Goal: Information Seeking & Learning: Learn about a topic

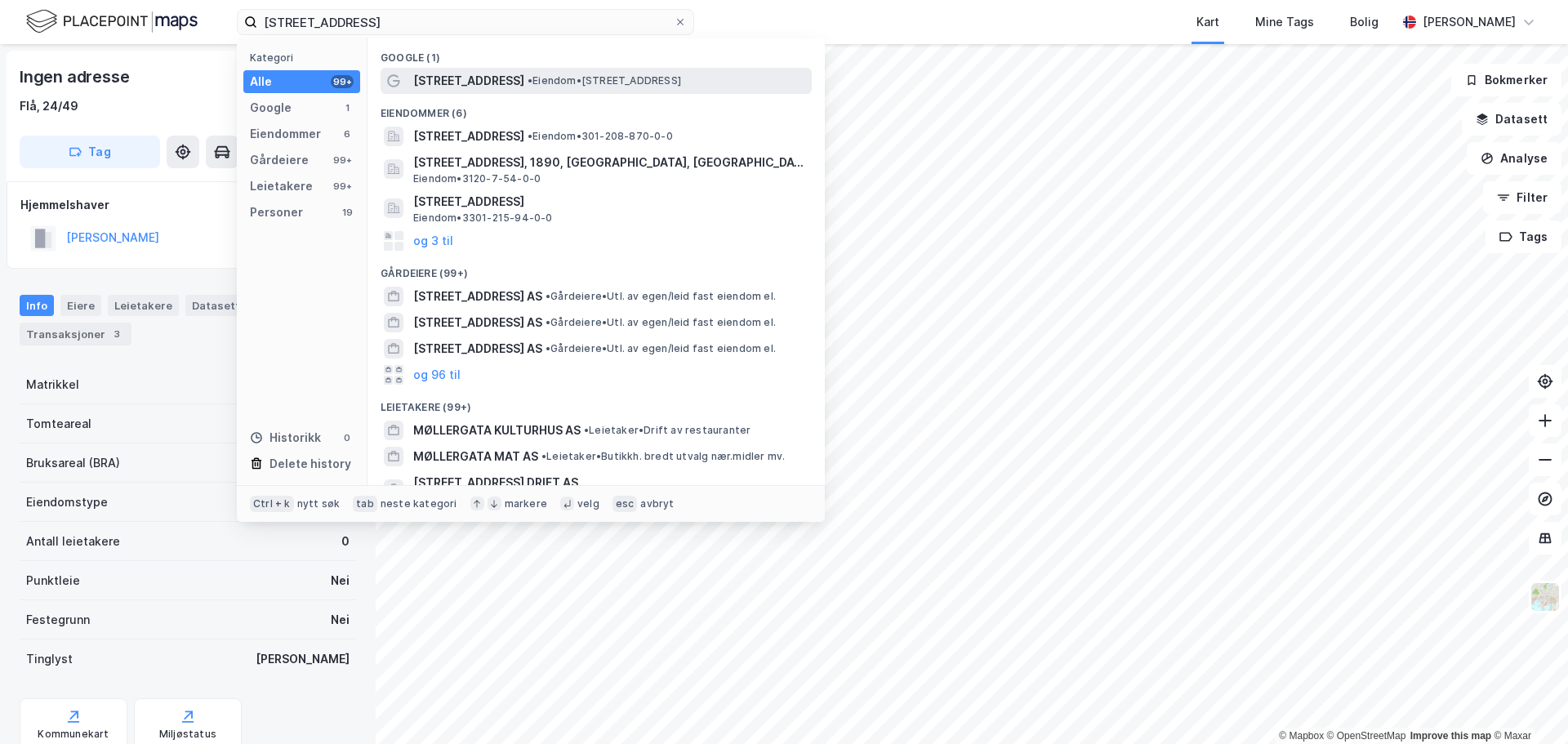
click at [441, 81] on span "[STREET_ADDRESS]" at bounding box center [468, 80] width 111 height 19
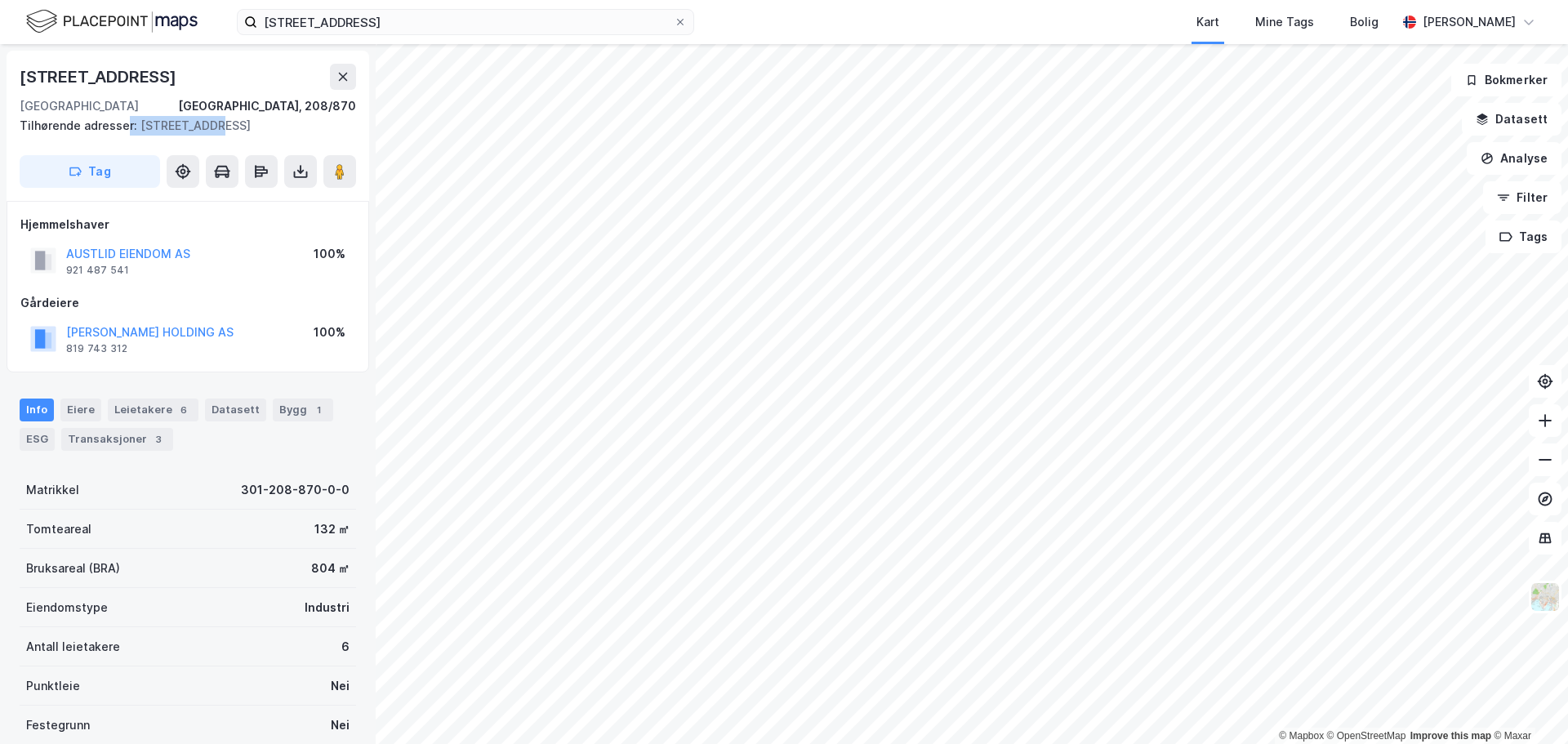
drag, startPoint x: 206, startPoint y: 128, endPoint x: 125, endPoint y: 125, distance: 81.1
click at [125, 125] on div "Tilhørende adresser: [STREET_ADDRESS]" at bounding box center [181, 125] width 324 height 19
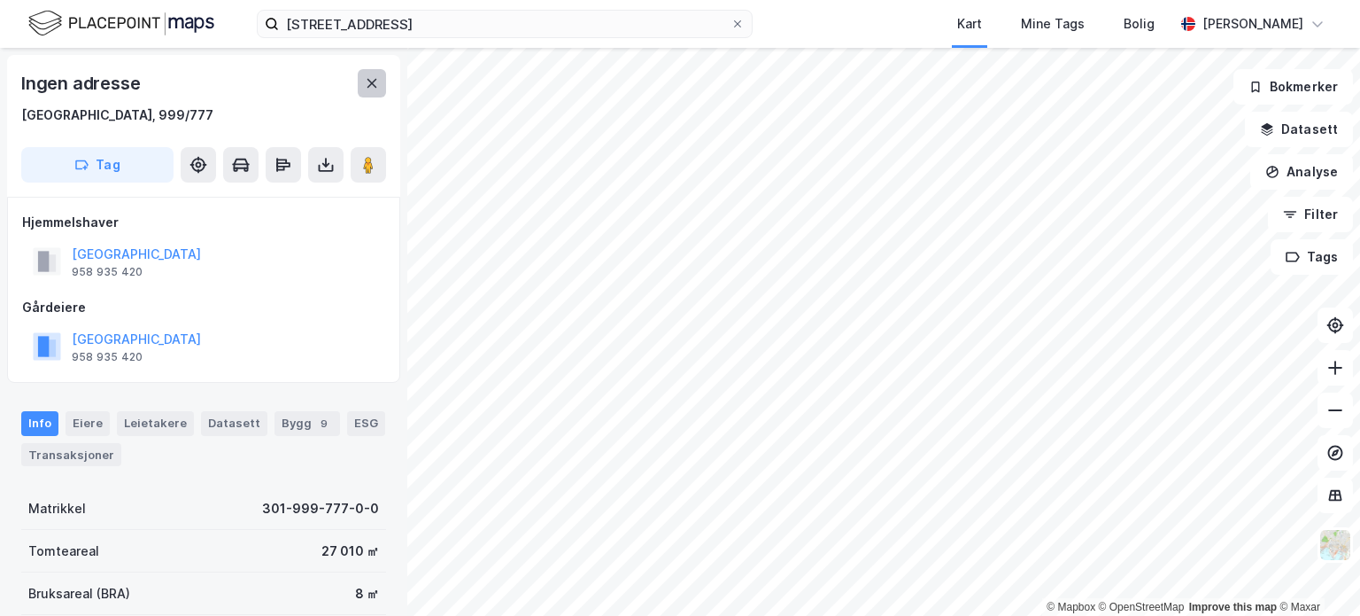
click at [379, 88] on button at bounding box center [372, 83] width 28 height 28
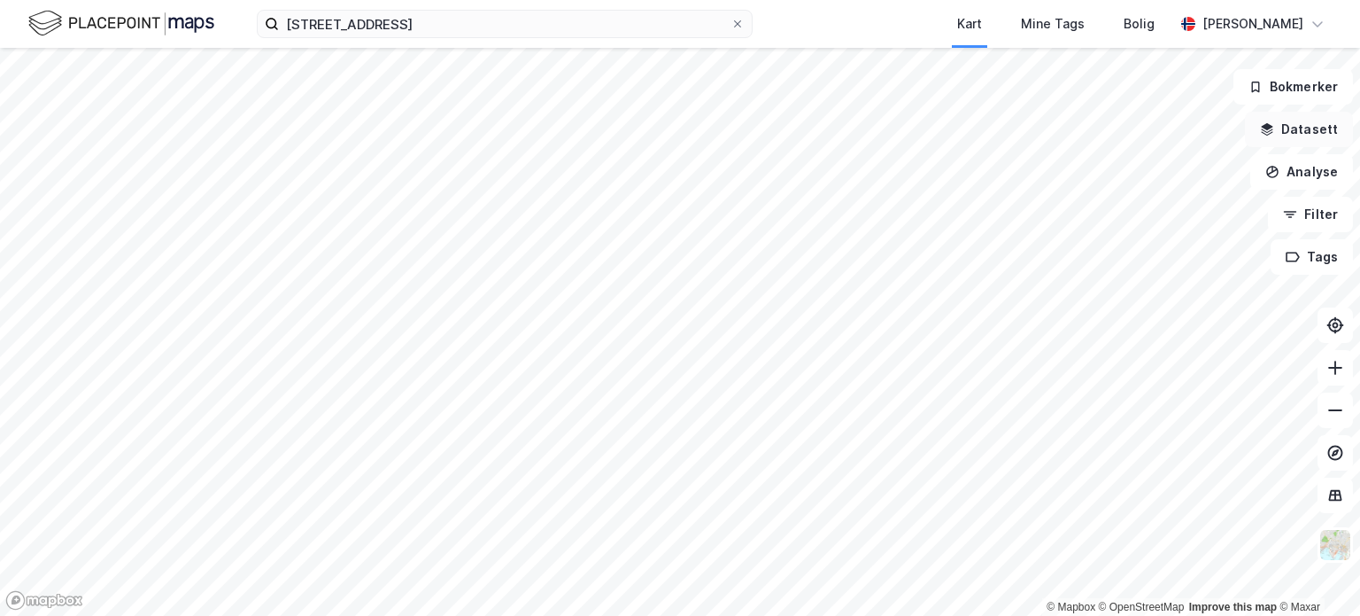
click at [1318, 136] on button "Datasett" at bounding box center [1299, 129] width 108 height 35
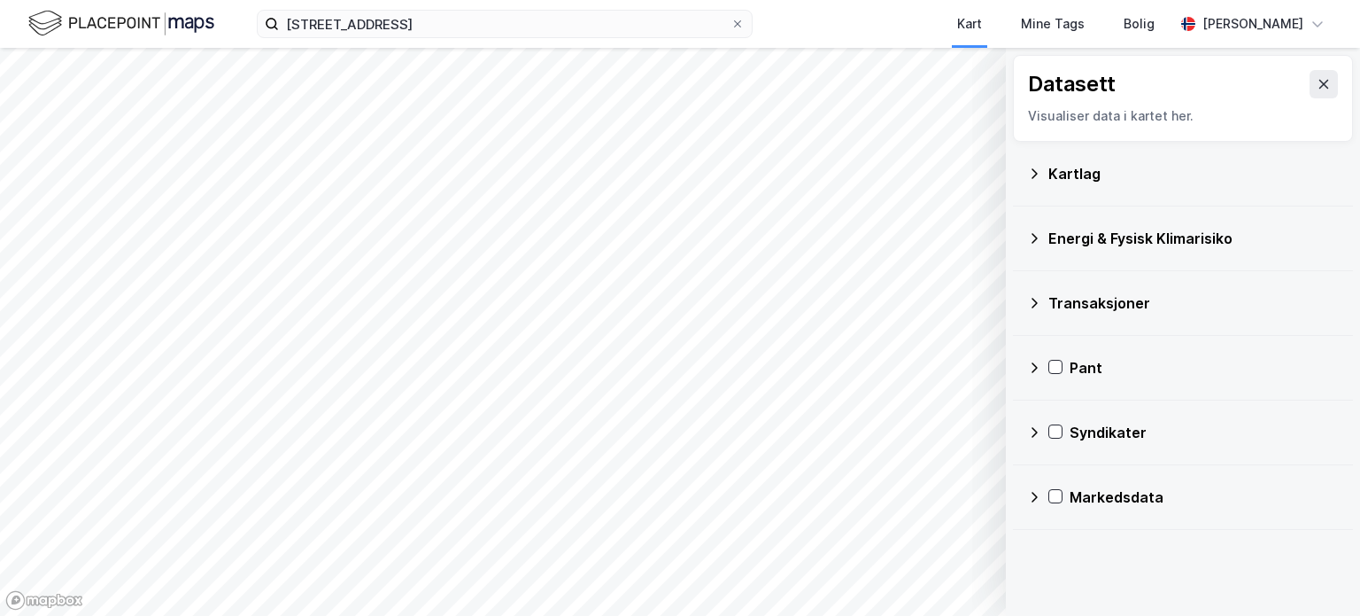
click at [1158, 184] on div "Kartlag" at bounding box center [1183, 173] width 312 height 43
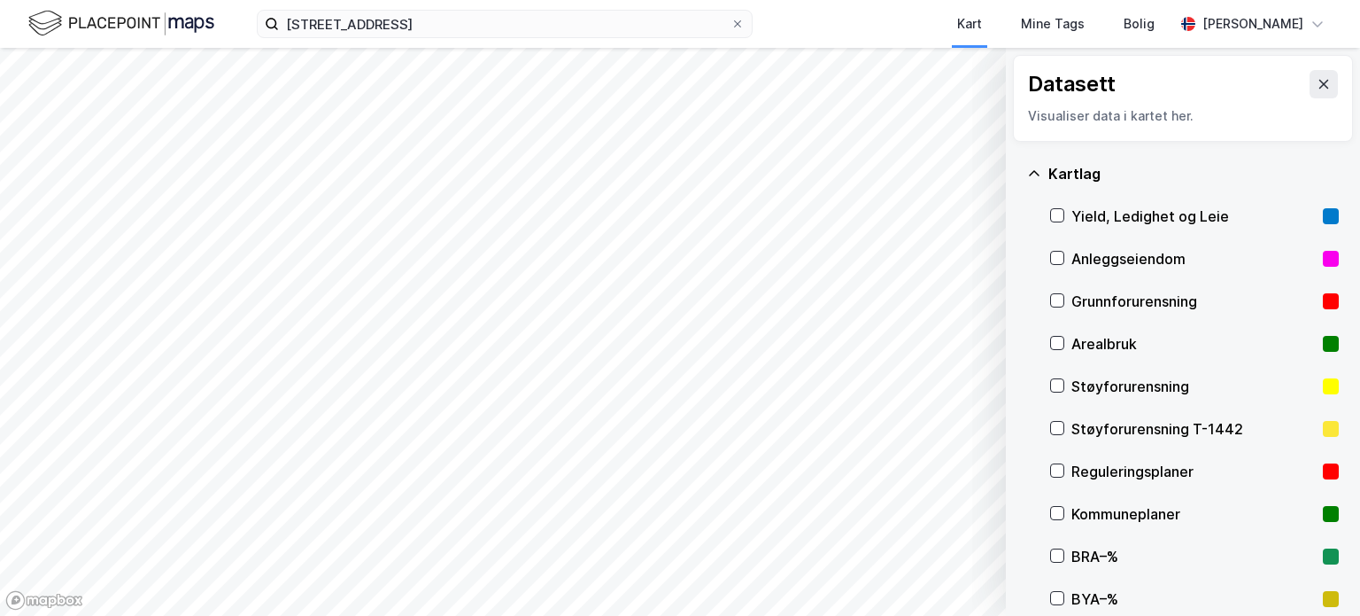
click at [1158, 184] on div "Kartlag" at bounding box center [1183, 173] width 312 height 43
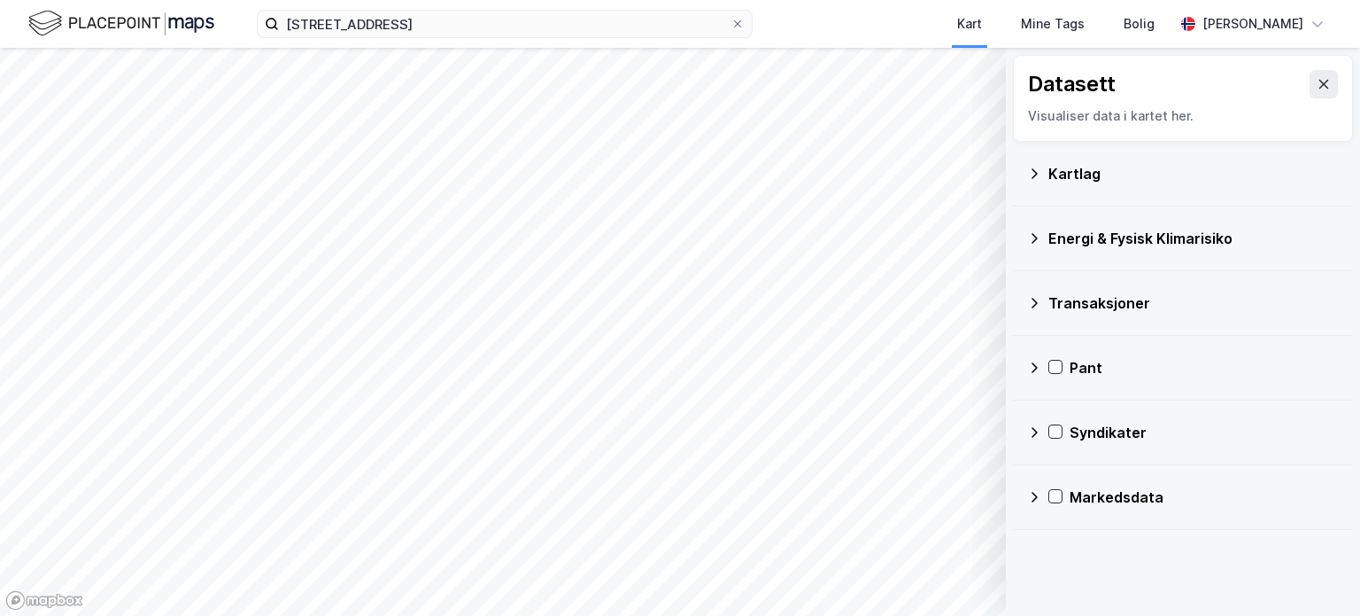
click at [1325, 77] on div "Datasett Visualiser data i kartet her." at bounding box center [1183, 98] width 340 height 87
click at [1317, 81] on icon at bounding box center [1324, 84] width 14 height 14
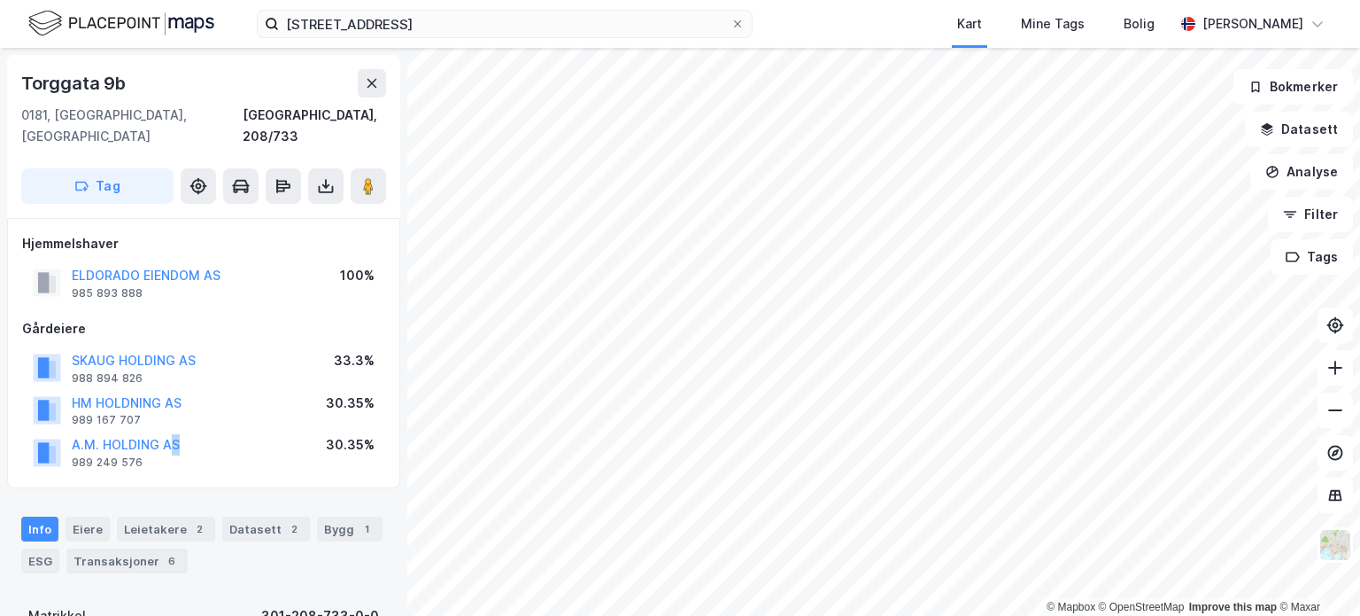
drag, startPoint x: 184, startPoint y: 431, endPoint x: 298, endPoint y: 446, distance: 115.1
click at [181, 430] on div "A.M. HOLDING AS 989 249 576 30.35%" at bounding box center [203, 451] width 363 height 43
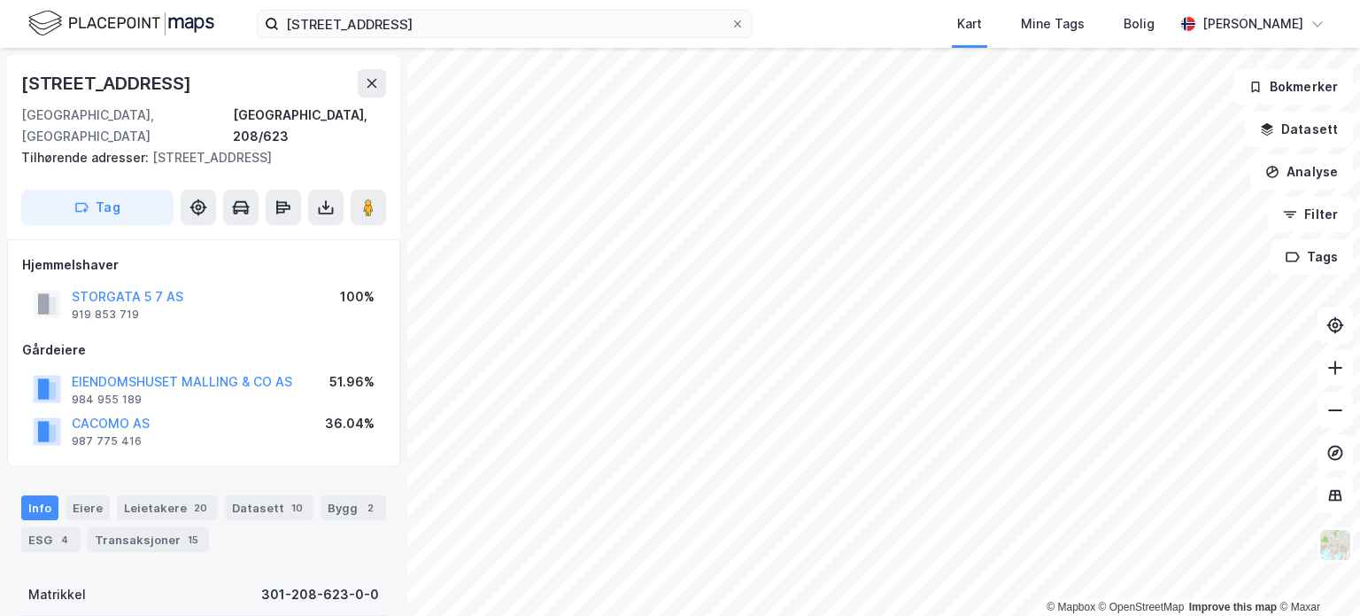
click at [822, 616] on html "[STREET_ADDRESS] Kart Mine Tags Bolig [PERSON_NAME] © Mapbox © OpenStreetMap Im…" at bounding box center [680, 308] width 1360 height 616
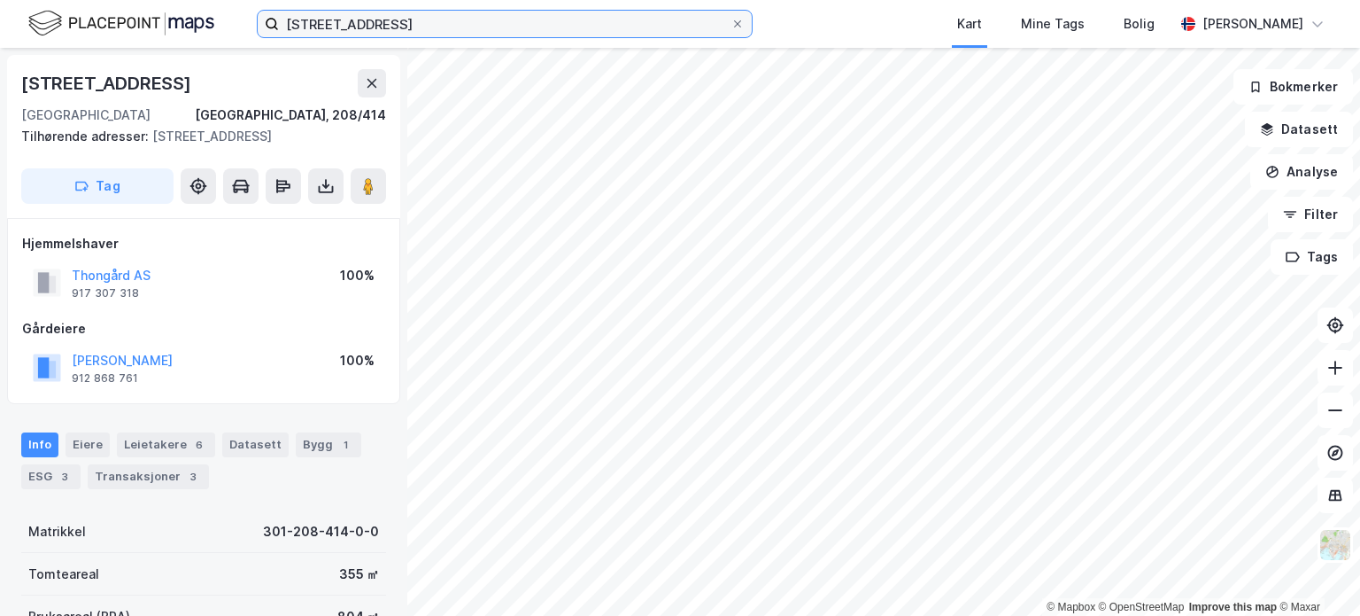
click at [417, 18] on input "[STREET_ADDRESS]" at bounding box center [505, 24] width 452 height 27
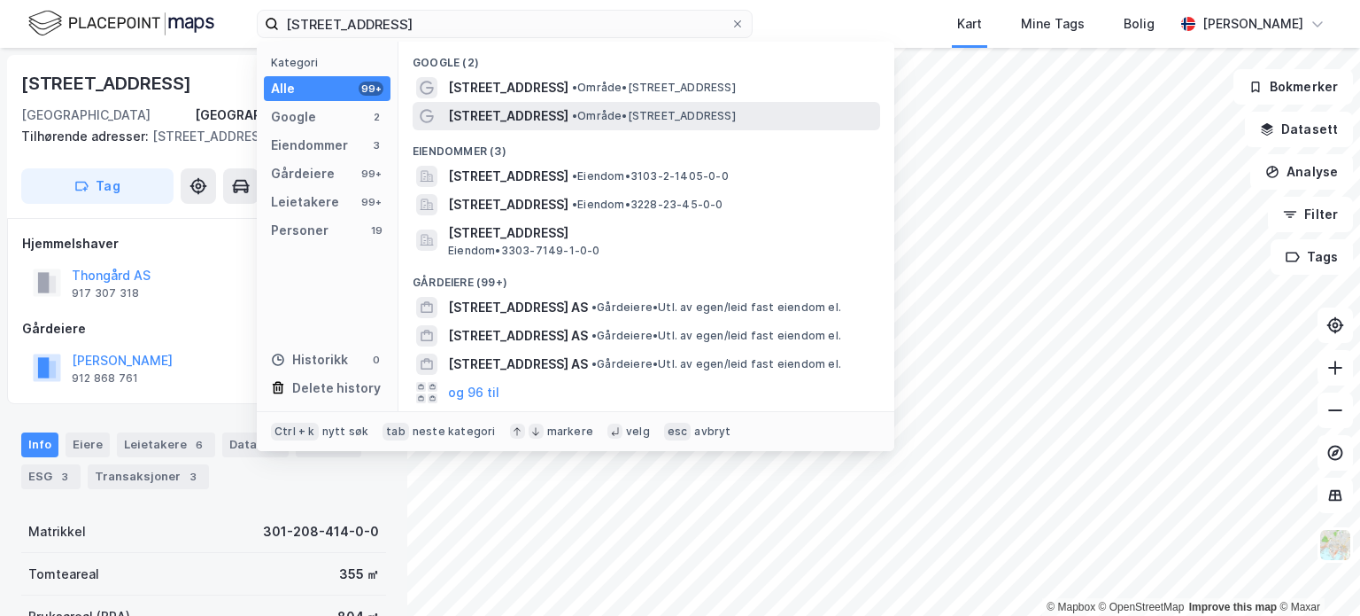
click at [577, 109] on span "• Område • [STREET_ADDRESS]" at bounding box center [654, 116] width 164 height 14
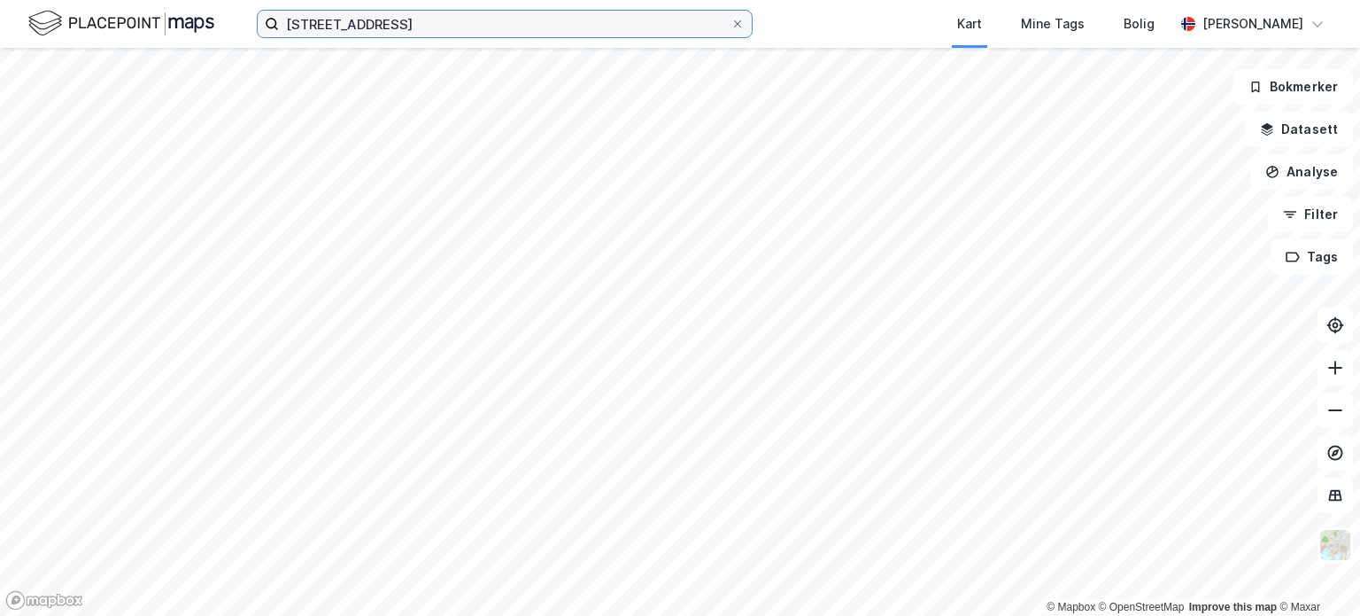
click at [410, 14] on input "[STREET_ADDRESS]" at bounding box center [505, 24] width 452 height 27
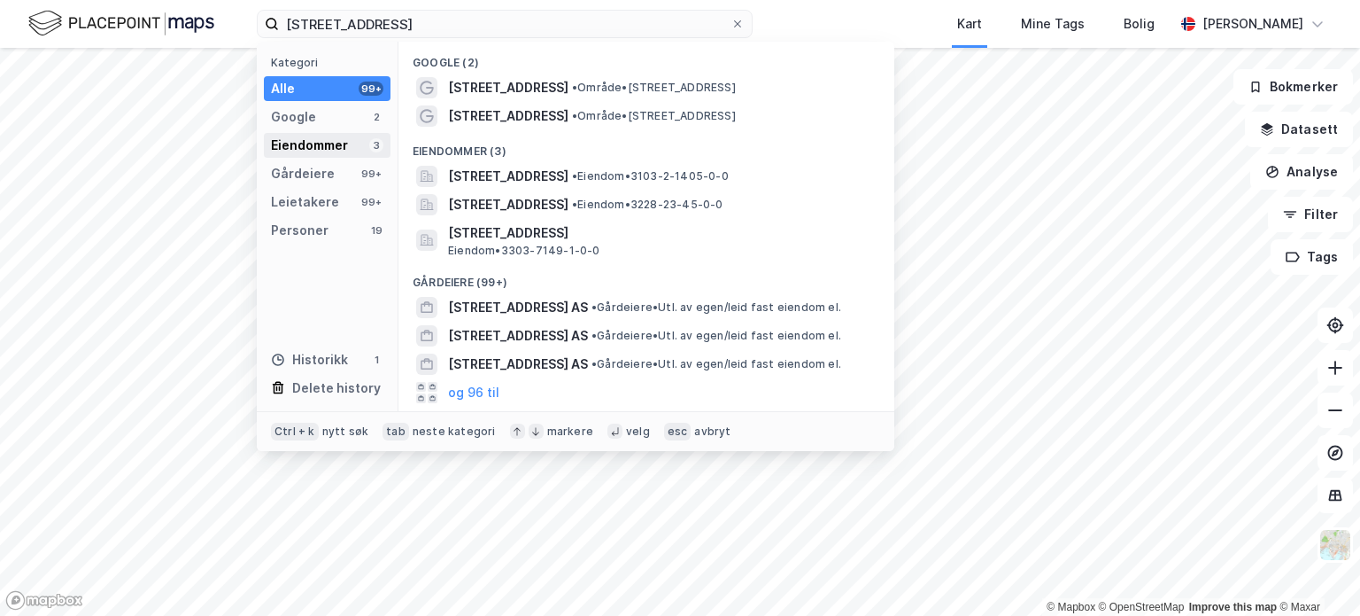
click at [328, 137] on div "Eiendommer" at bounding box center [309, 145] width 77 height 21
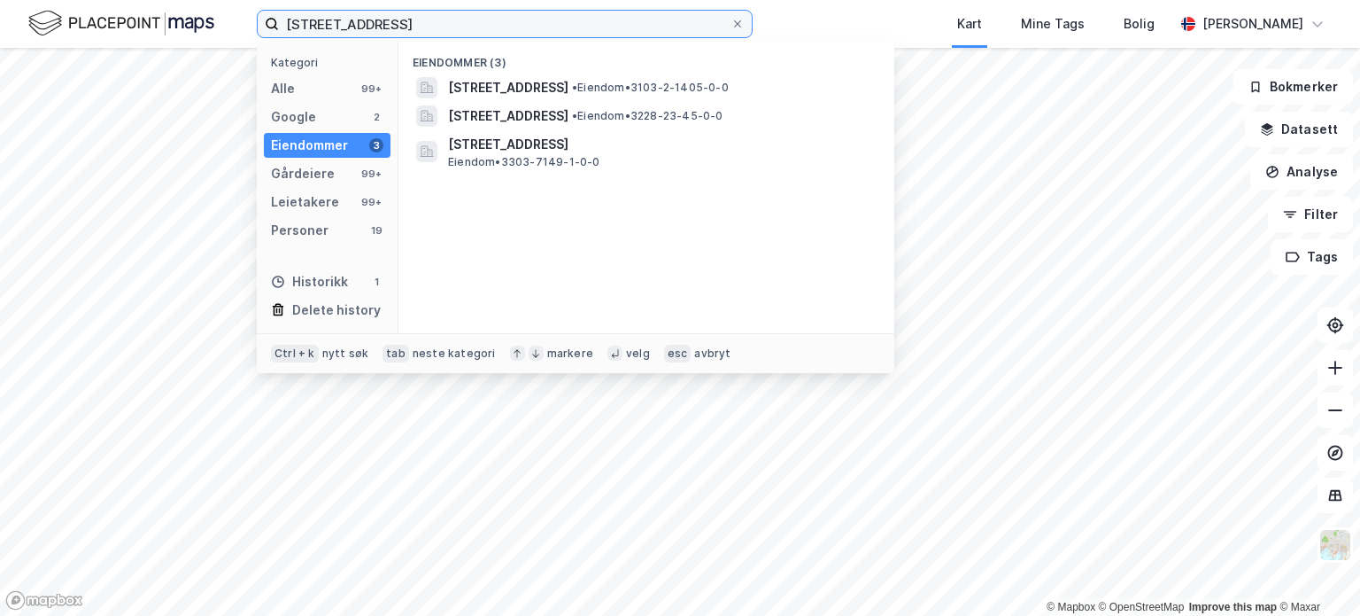
drag, startPoint x: 380, startPoint y: 31, endPoint x: 237, endPoint y: 38, distance: 142.8
click at [237, 38] on div "[STREET_ADDRESS] Kategori Alle 99+ Google 2 Eiendommer 3 Gårdeiere 99+ Leietake…" at bounding box center [680, 24] width 1360 height 48
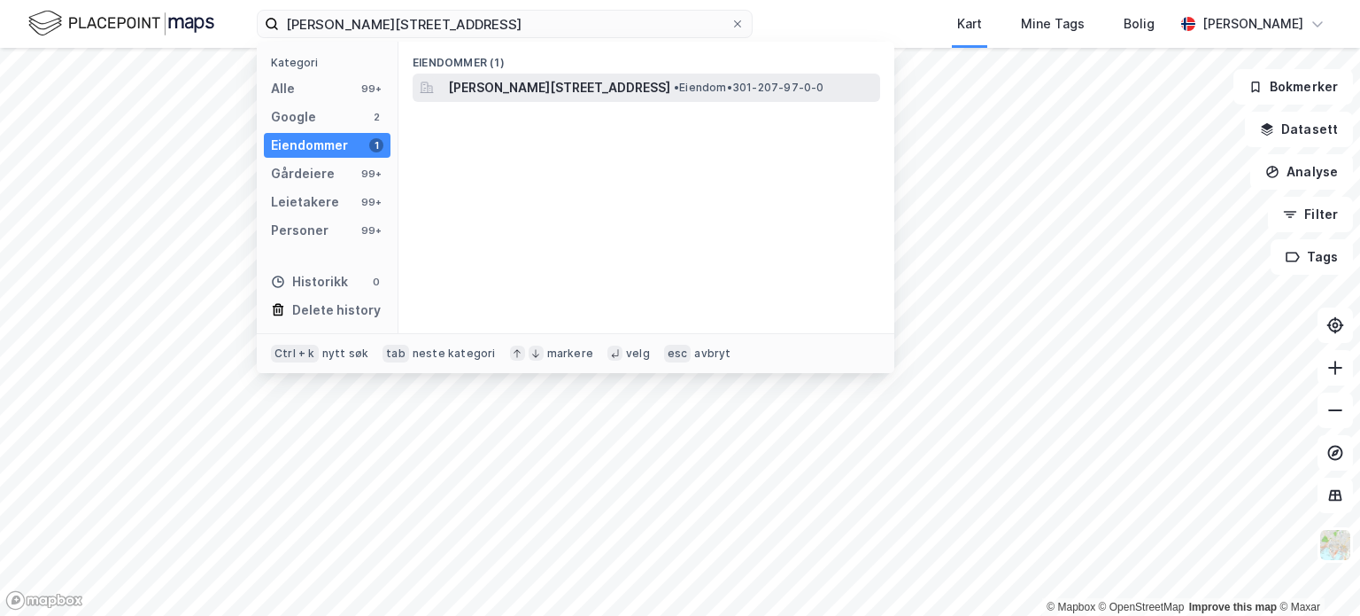
click at [546, 88] on span "[PERSON_NAME][STREET_ADDRESS]" at bounding box center [559, 87] width 222 height 21
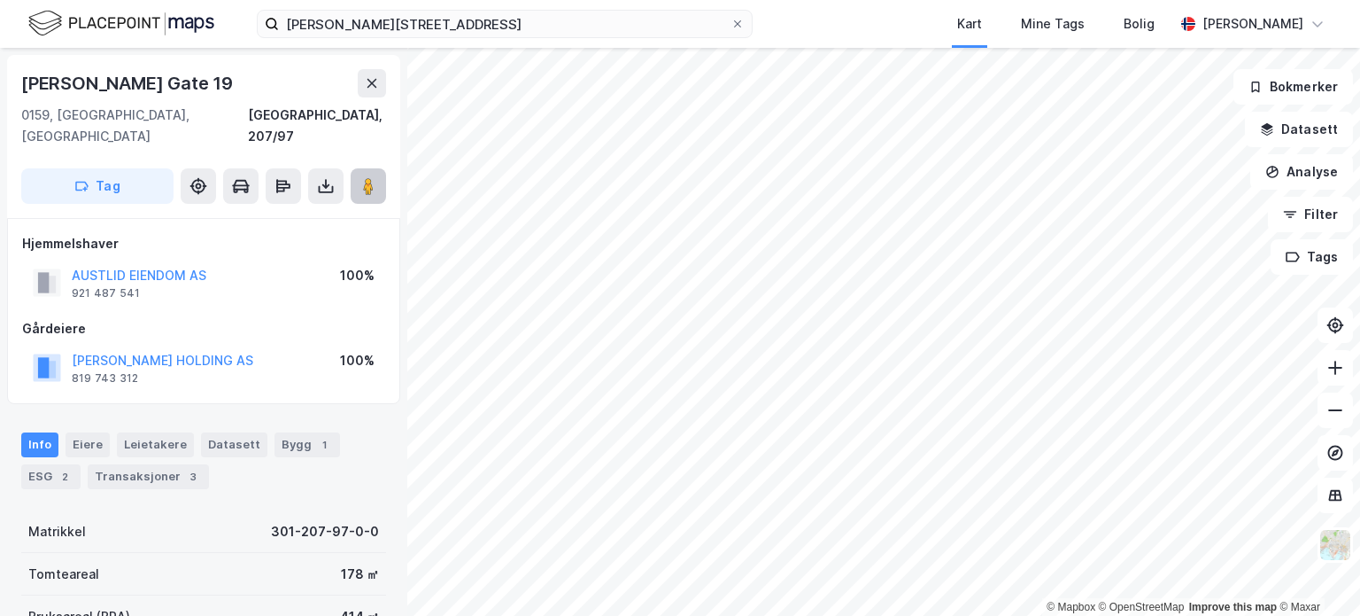
click at [361, 177] on icon at bounding box center [369, 186] width 18 height 18
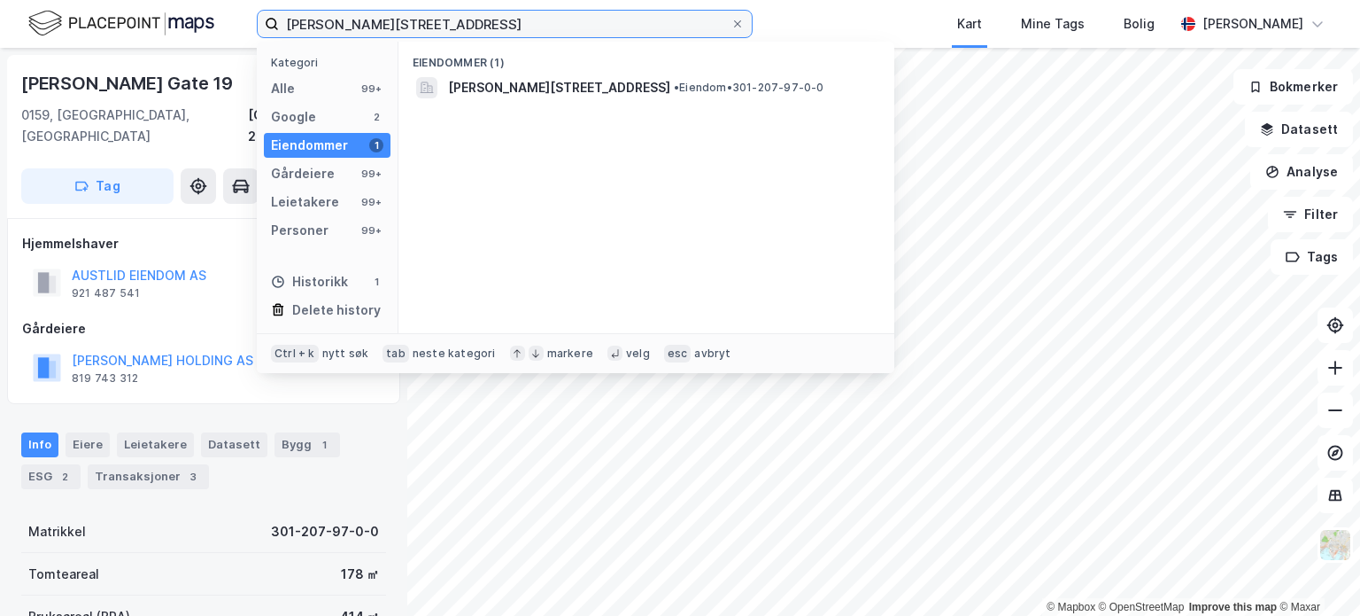
drag, startPoint x: 465, startPoint y: 25, endPoint x: 225, endPoint y: 27, distance: 240.0
click at [227, 27] on div "[PERSON_NAME][STREET_ADDRESS] Kategori Alle 99+ Google 2 Eiendommer 1 Gårdeiere…" at bounding box center [680, 24] width 1360 height 48
paste input "[STREET_ADDRESS]"
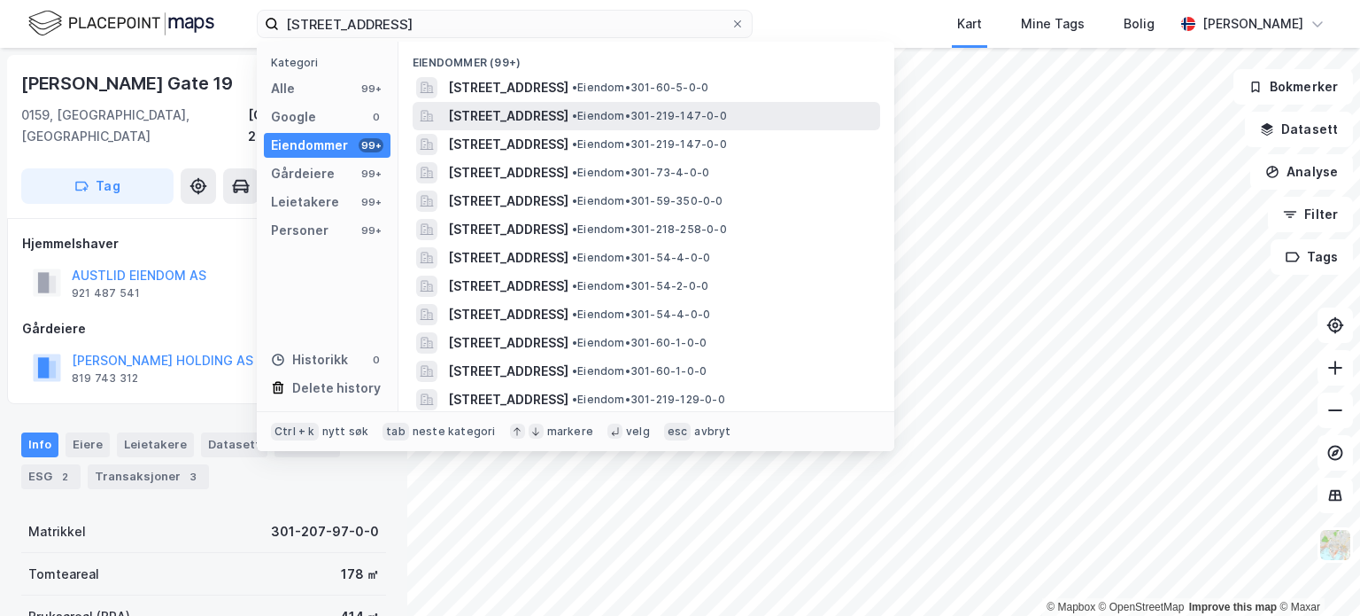
click at [569, 105] on span "[STREET_ADDRESS]" at bounding box center [508, 115] width 120 height 21
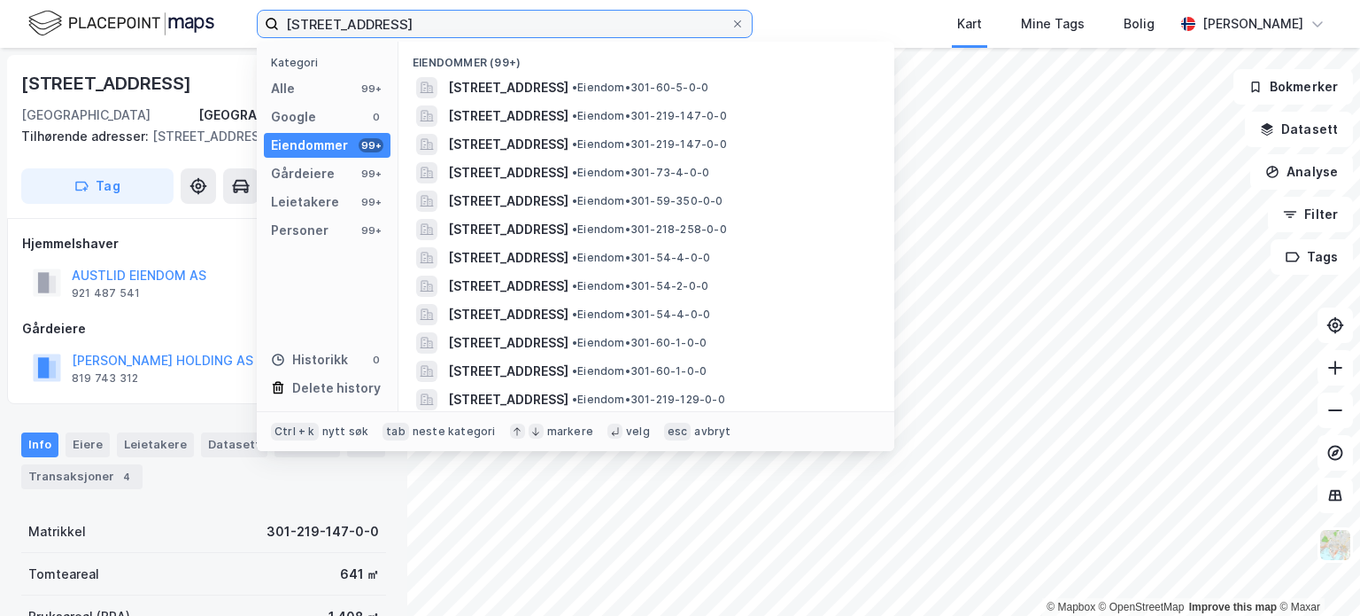
drag, startPoint x: 452, startPoint y: 18, endPoint x: 191, endPoint y: 24, distance: 260.5
click at [191, 24] on div "[STREET_ADDRESS] Kategori Alle 99+ Google 0 Eiendommer 99+ Gårdeiere 99+ Leieta…" at bounding box center [680, 24] width 1360 height 48
paste input "[STREET_ADDRESS]"
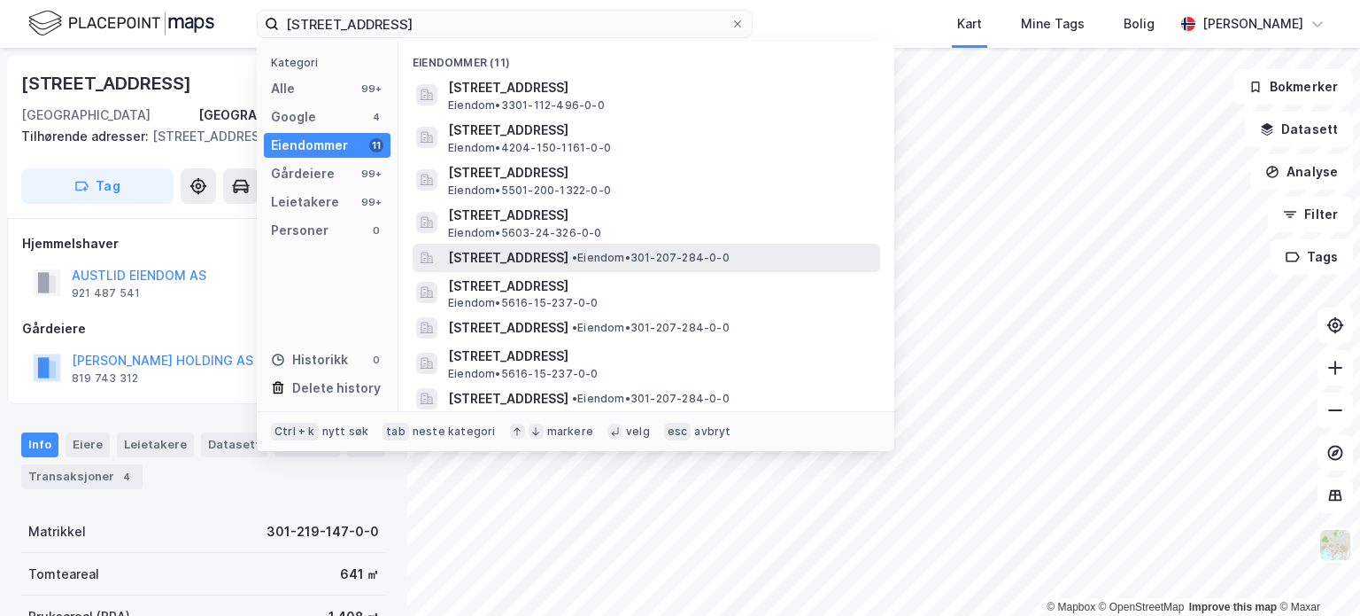
click at [539, 260] on span "[STREET_ADDRESS]" at bounding box center [508, 257] width 120 height 21
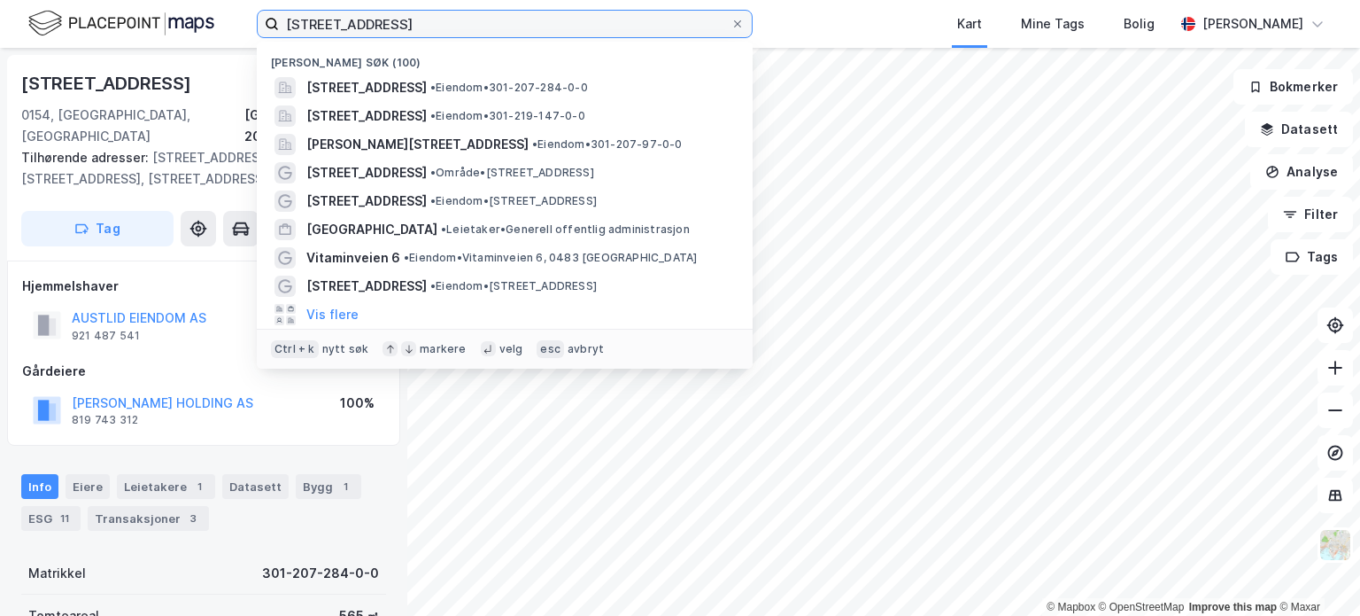
drag, startPoint x: 398, startPoint y: 26, endPoint x: 266, endPoint y: 23, distance: 132.0
click at [266, 23] on label "[STREET_ADDRESS]" at bounding box center [505, 24] width 496 height 28
paste input "[STREET_ADDRESS]"
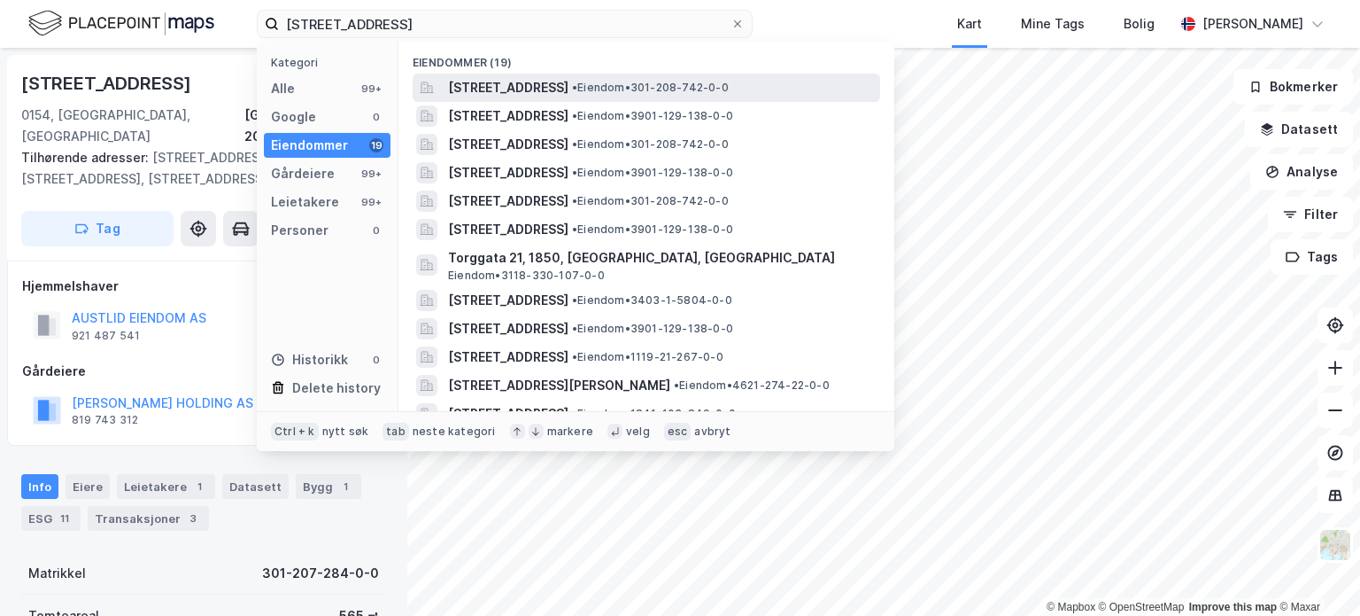
click at [569, 78] on span "[STREET_ADDRESS]" at bounding box center [508, 87] width 120 height 21
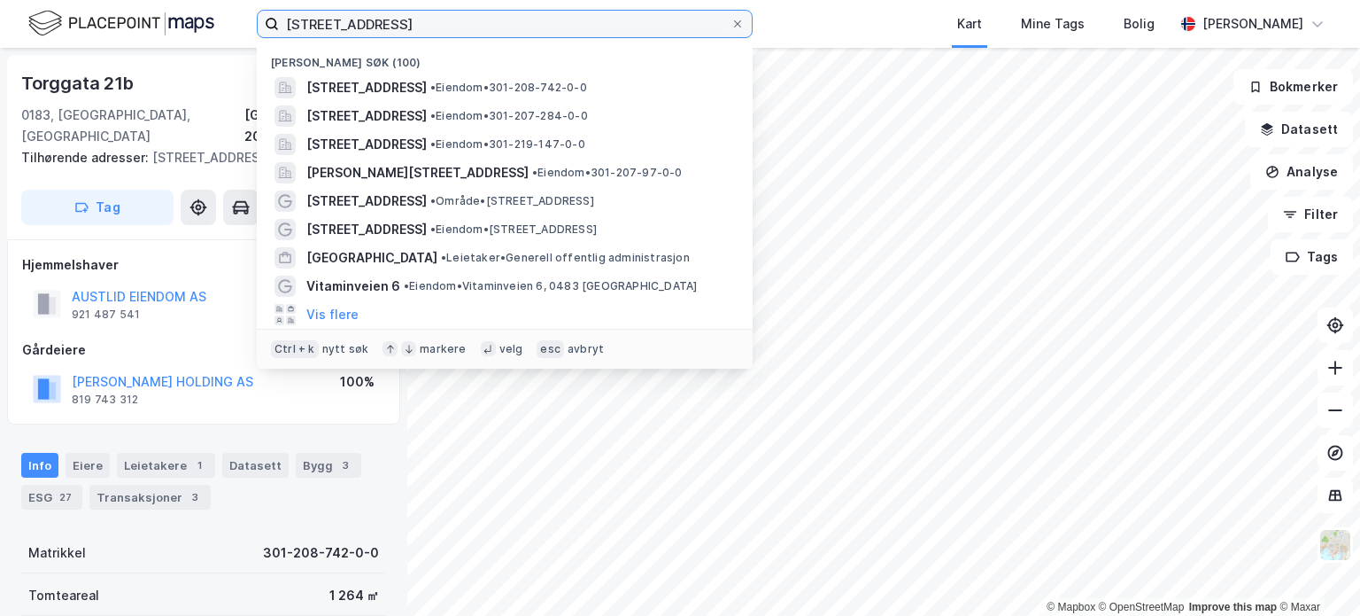
drag, startPoint x: 450, startPoint y: 25, endPoint x: 172, endPoint y: 33, distance: 278.2
click at [172, 33] on div "Torggata 21A, 21B, 21C Nylige søk (100) [STREET_ADDRESS] • Eiendom • 301-208-74…" at bounding box center [680, 24] width 1360 height 48
paste input "[STREET_ADDRESS]"
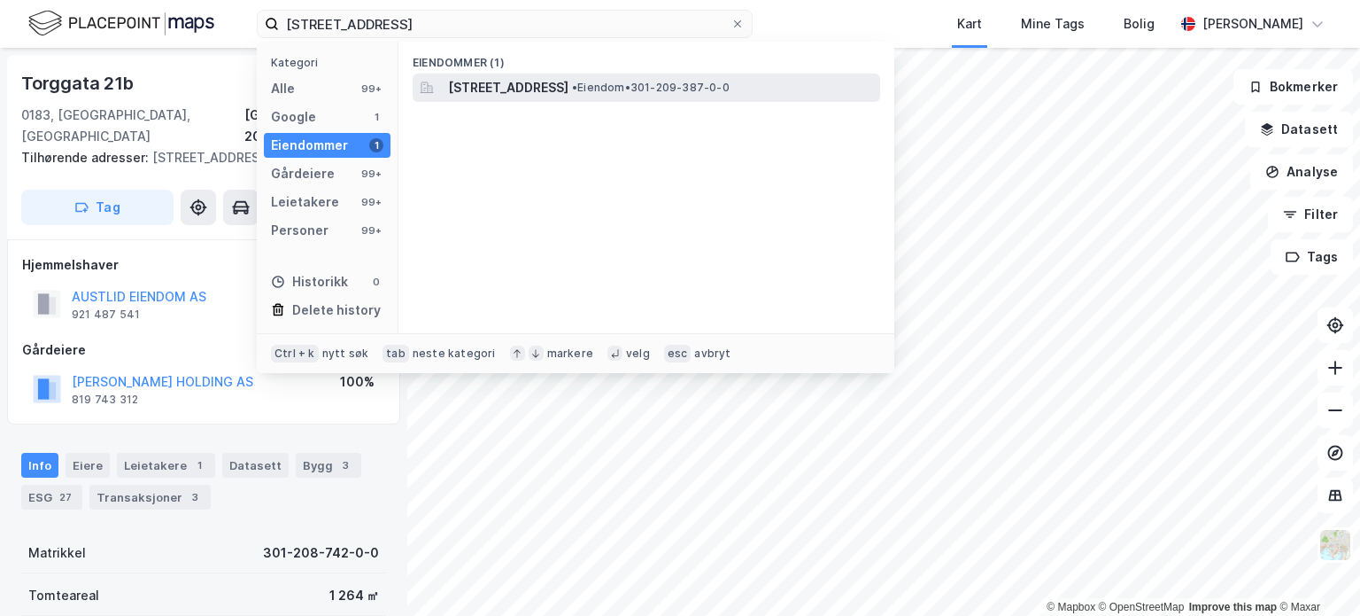
click at [478, 83] on span "[STREET_ADDRESS]" at bounding box center [508, 87] width 120 height 21
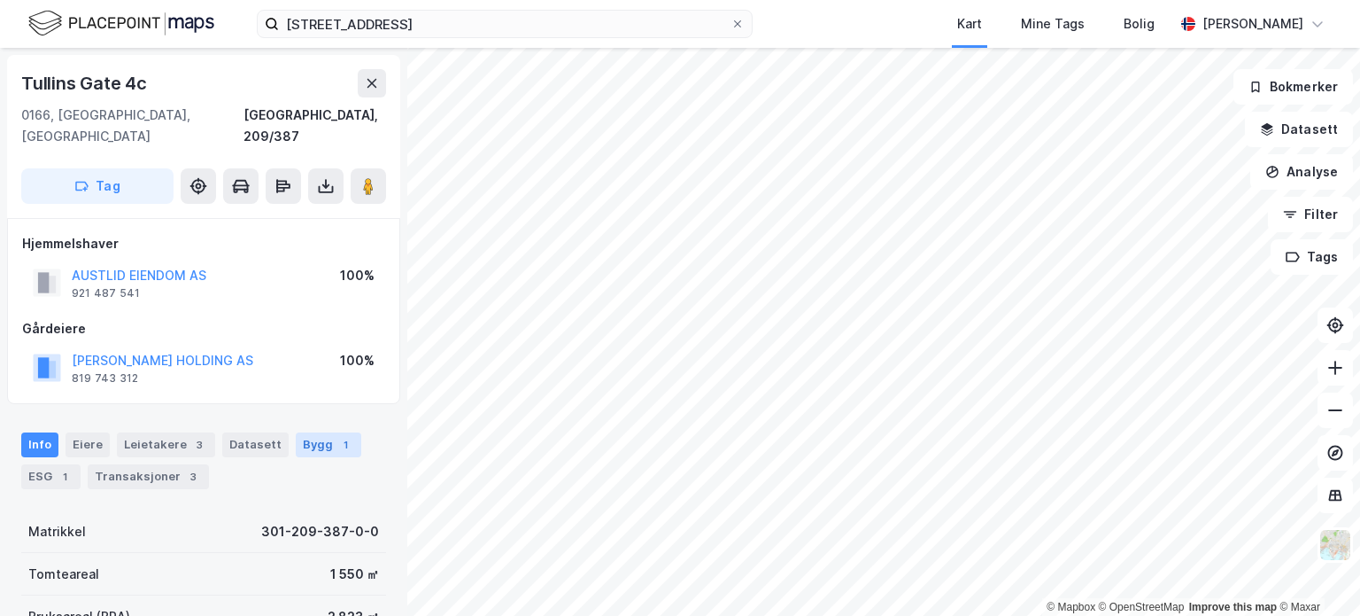
click at [337, 436] on div "1" at bounding box center [346, 445] width 18 height 18
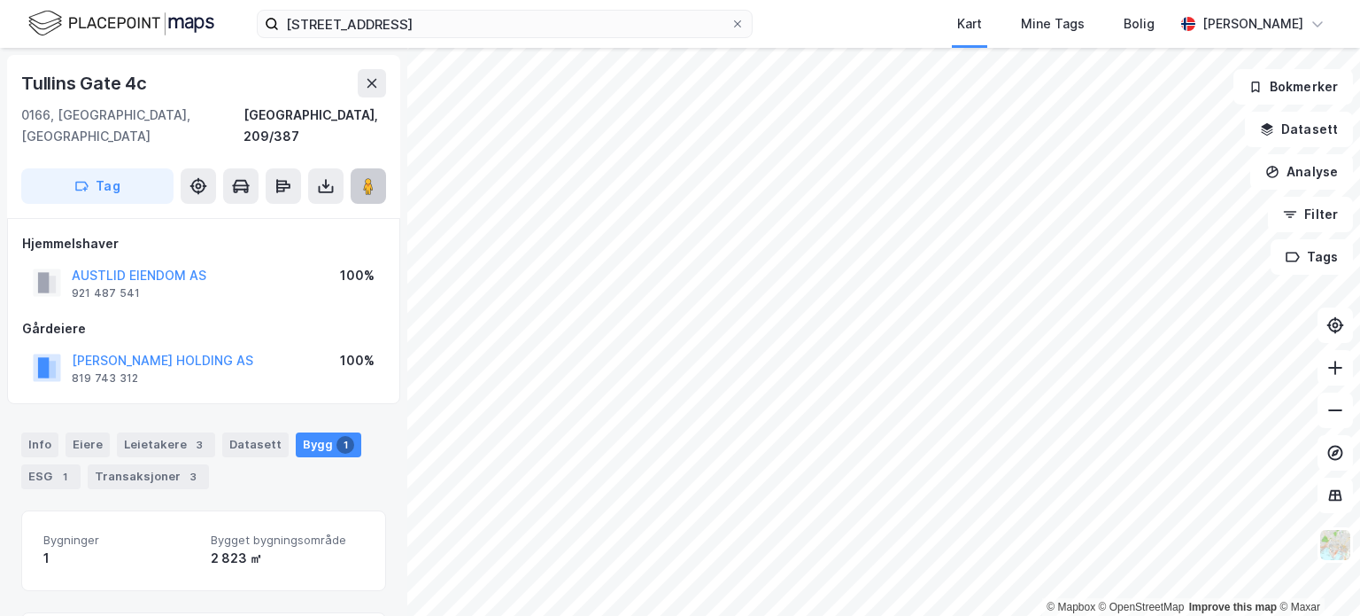
click at [373, 177] on image at bounding box center [368, 186] width 11 height 18
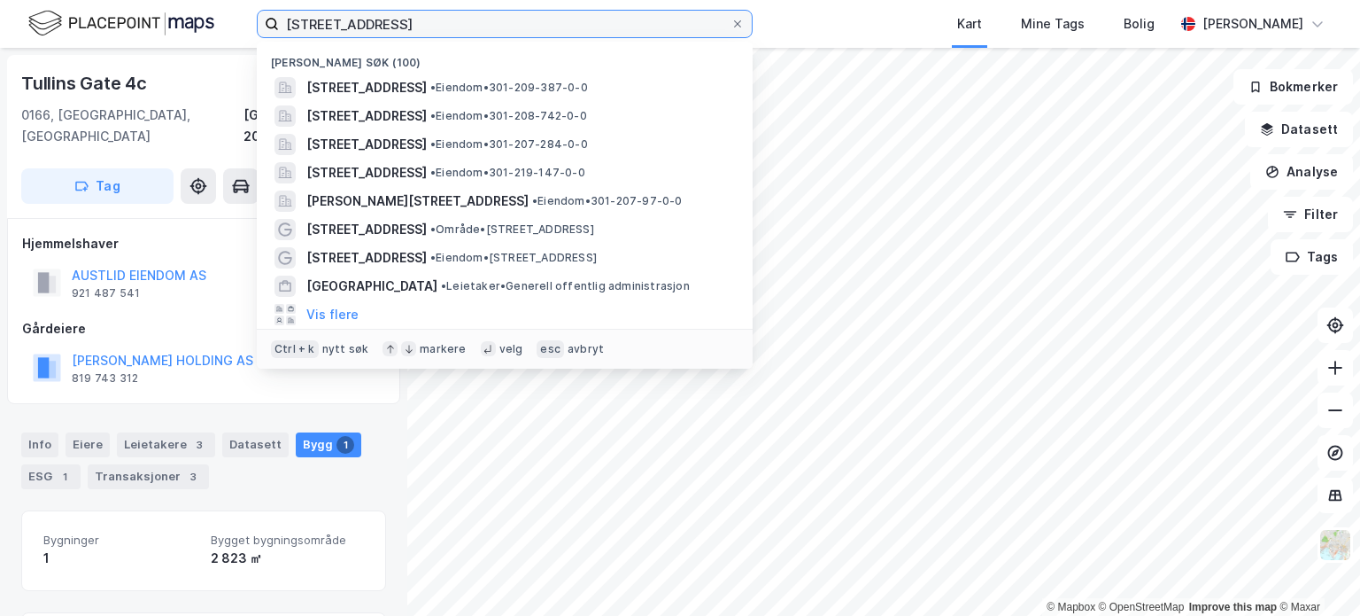
drag, startPoint x: 404, startPoint y: 12, endPoint x: 132, endPoint y: 13, distance: 271.9
click at [132, 13] on div "[STREET_ADDRESS] • Eiendom • 301-209-387-0-0 [STREET_ADDRESS] • Eiendom • 301-2…" at bounding box center [680, 24] width 1360 height 48
paste input "[STREET_ADDRESS]"
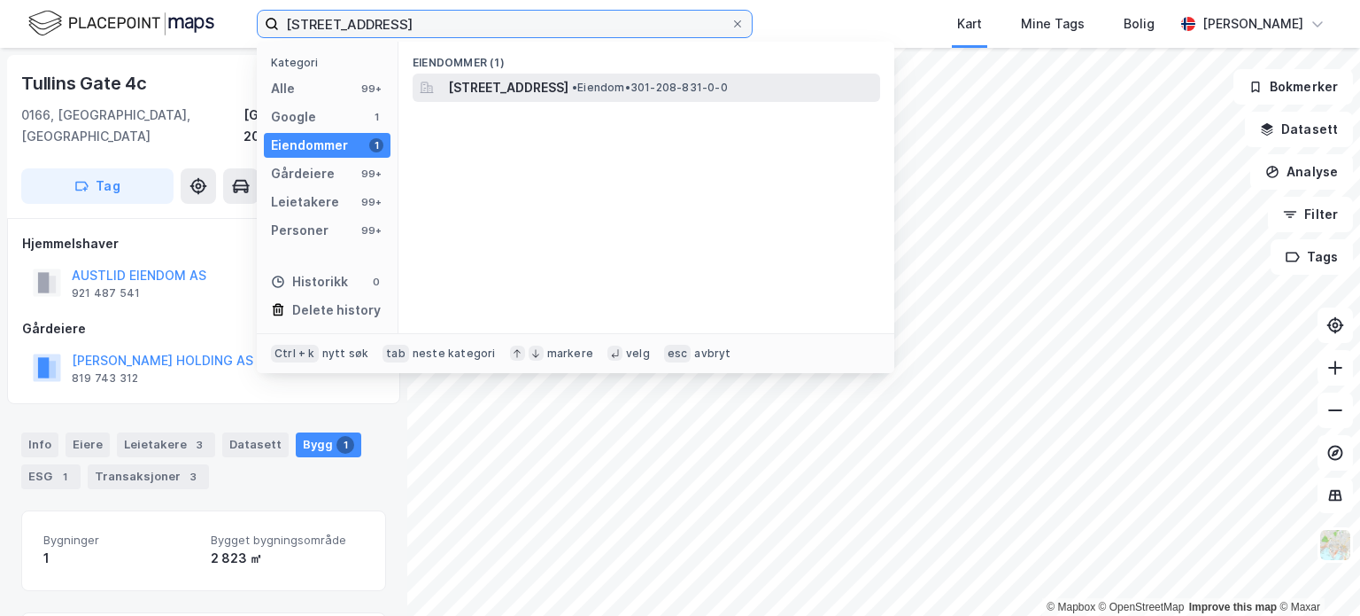
type input "[STREET_ADDRESS]"
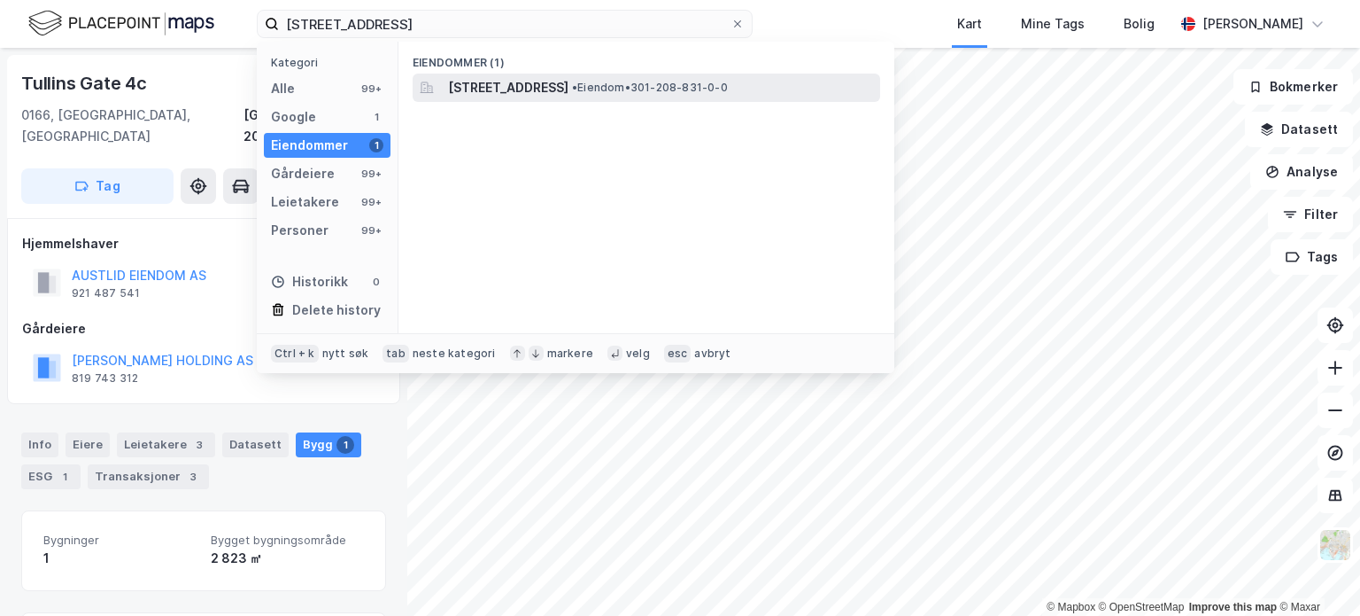
click at [487, 91] on span "[STREET_ADDRESS]" at bounding box center [508, 87] width 120 height 21
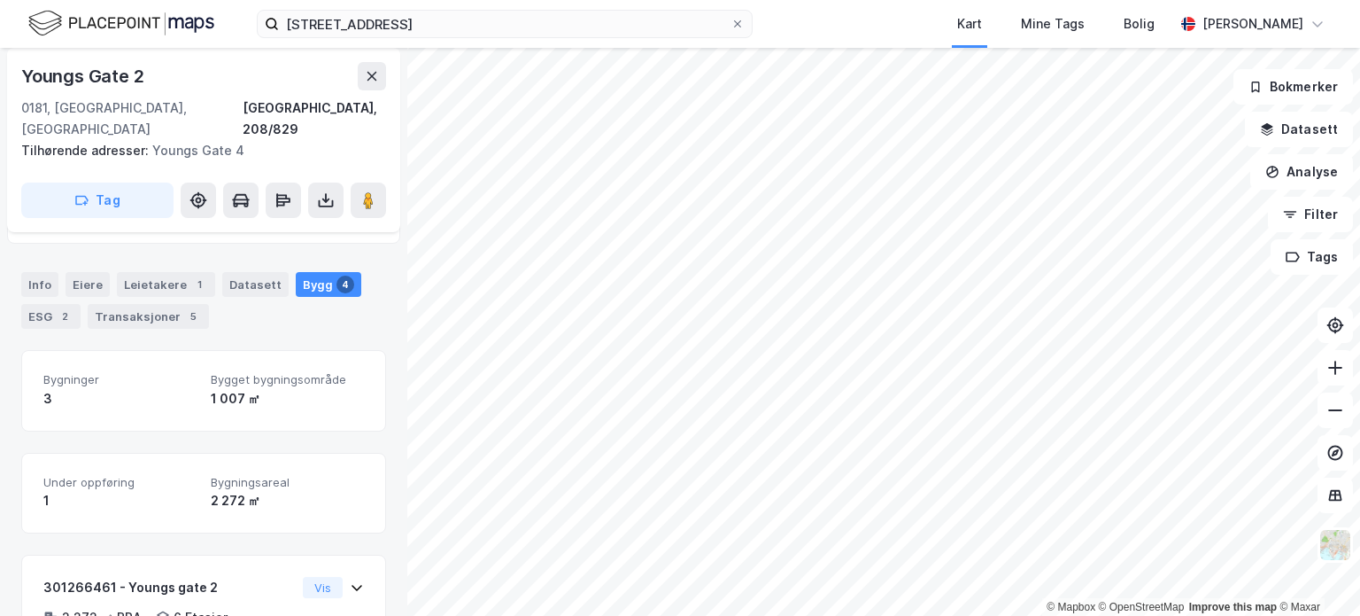
scroll to position [174, 0]
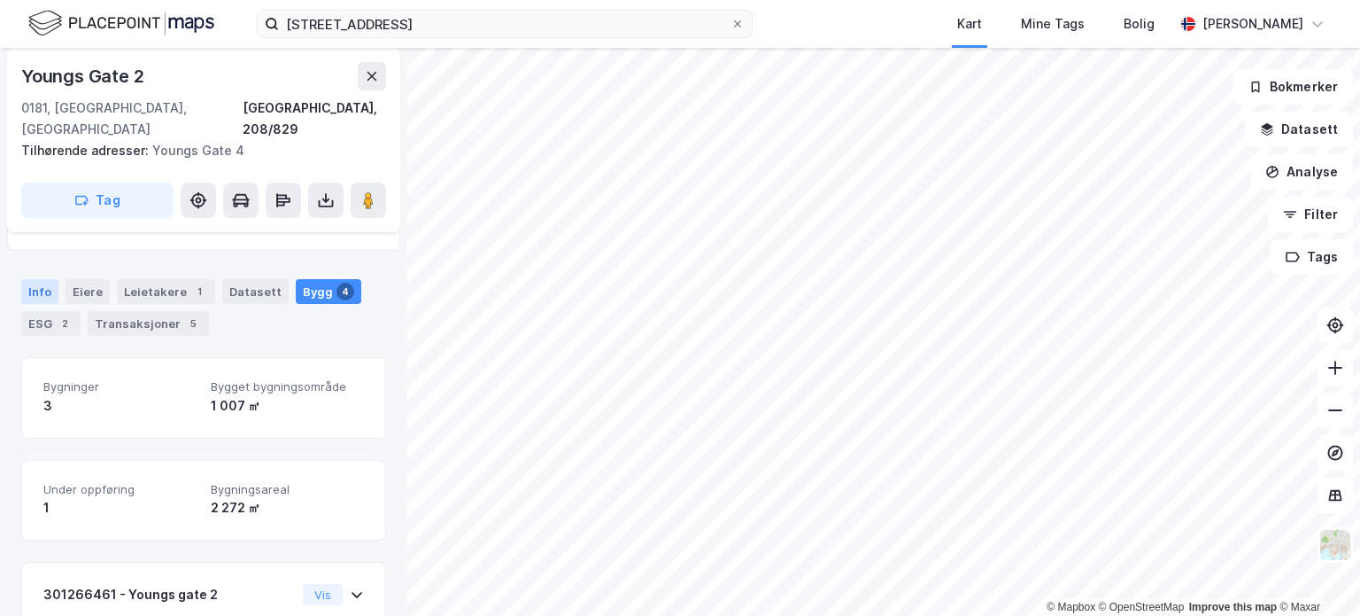
click at [47, 279] on div "Info" at bounding box center [39, 291] width 37 height 25
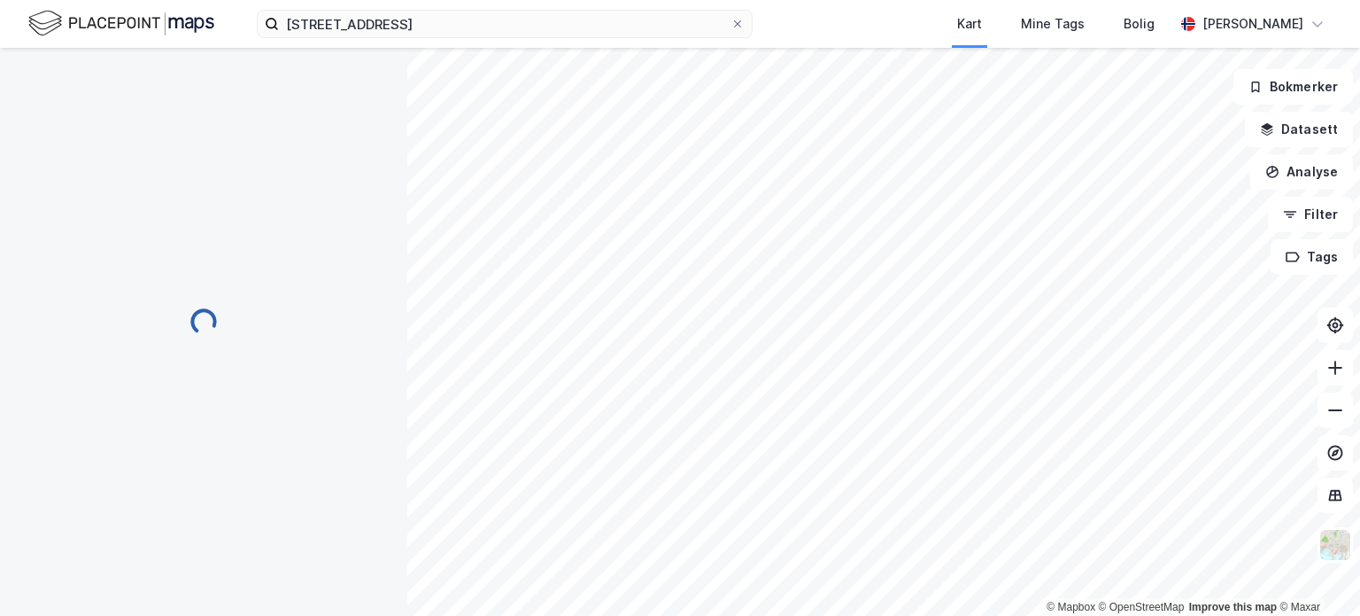
scroll to position [4, 0]
